Goal: Book appointment/travel/reservation

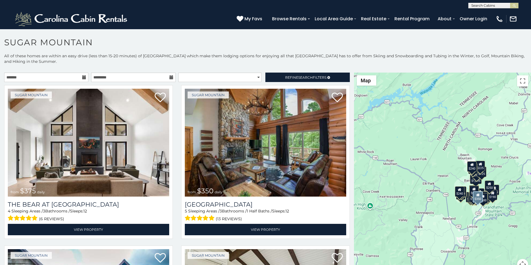
scroll to position [35, 0]
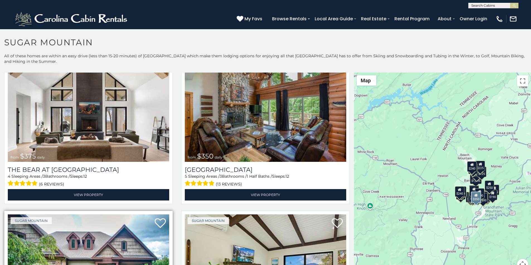
click at [15, 264] on img at bounding box center [88, 269] width 161 height 108
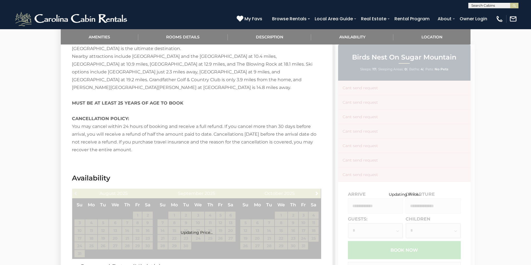
scroll to position [917, 0]
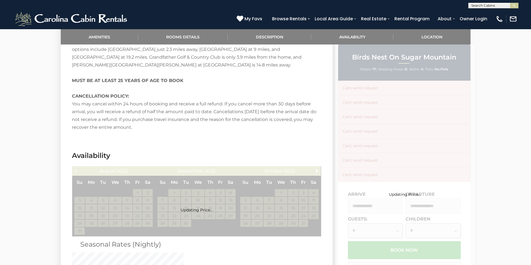
click at [359, 204] on div "Updating Price..." at bounding box center [404, 186] width 139 height 283
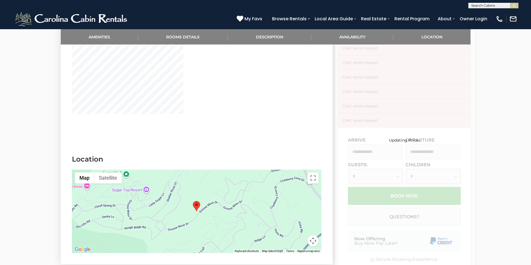
scroll to position [1149, 0]
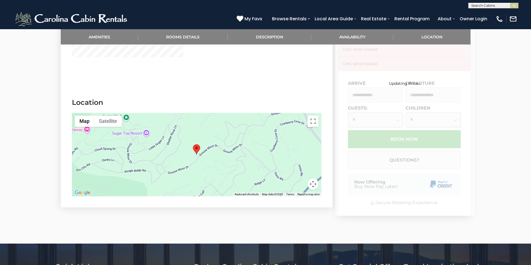
scroll to position [877, 0]
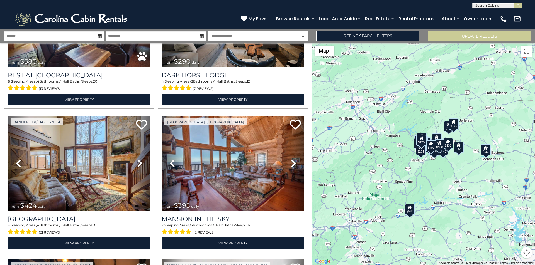
scroll to position [383, 0]
